Goal: Book appointment/travel/reservation

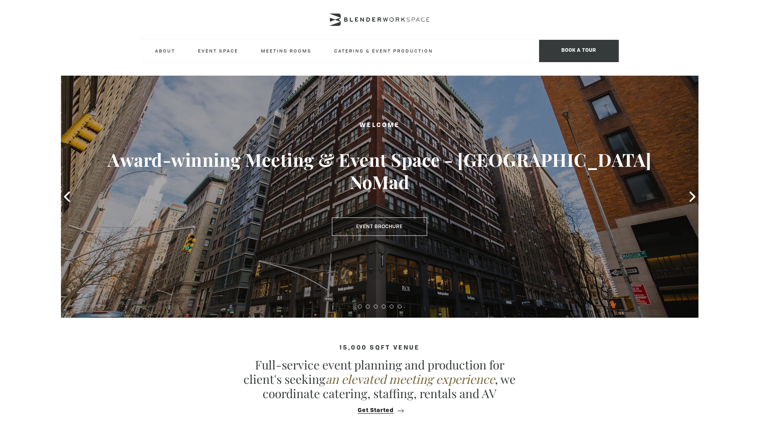
type div "[DATE]"
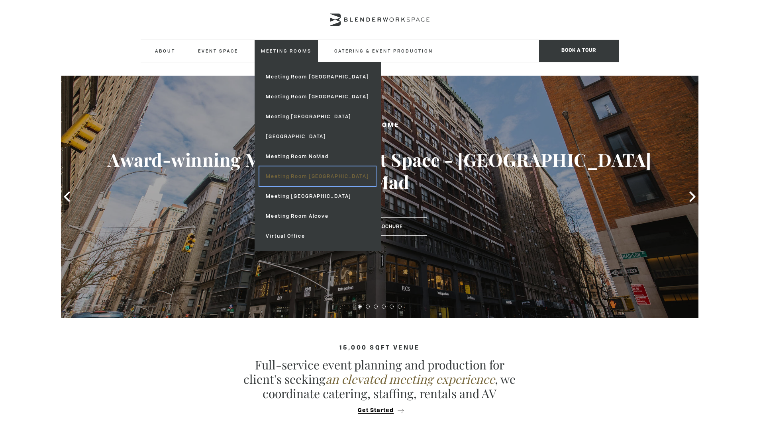
click at [308, 184] on link "Meeting Room [GEOGRAPHIC_DATA]" at bounding box center [317, 177] width 116 height 20
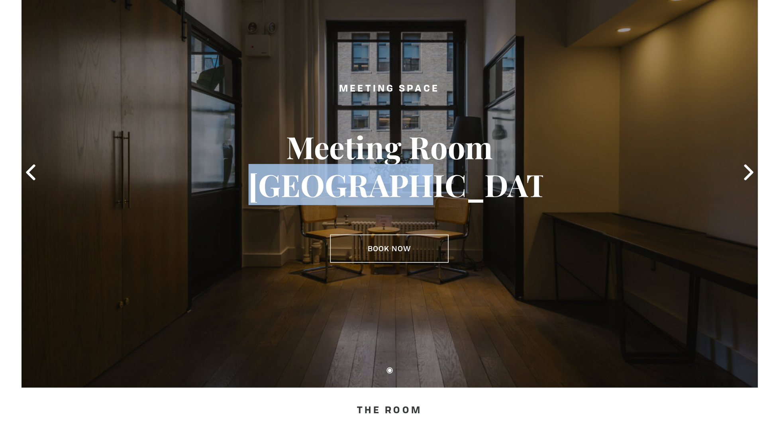
drag, startPoint x: 328, startPoint y: 196, endPoint x: 429, endPoint y: 196, distance: 100.8
click at [429, 196] on h3 "Meeting Room [GEOGRAPHIC_DATA]" at bounding box center [379, 183] width 183 height 49
copy h3 "[GEOGRAPHIC_DATA]"
